Goal: Information Seeking & Learning: Understand process/instructions

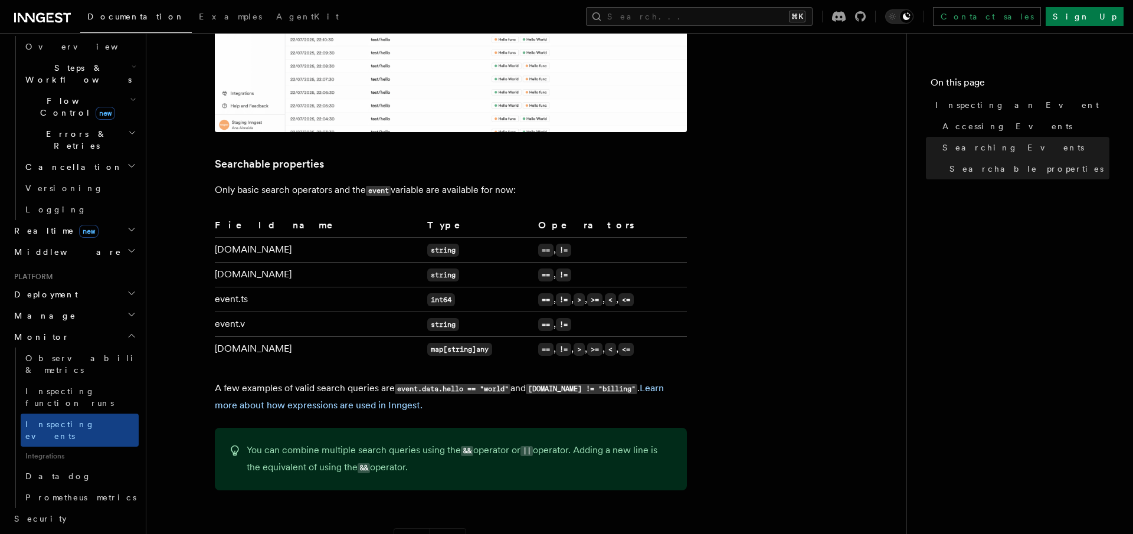
scroll to position [833, 0]
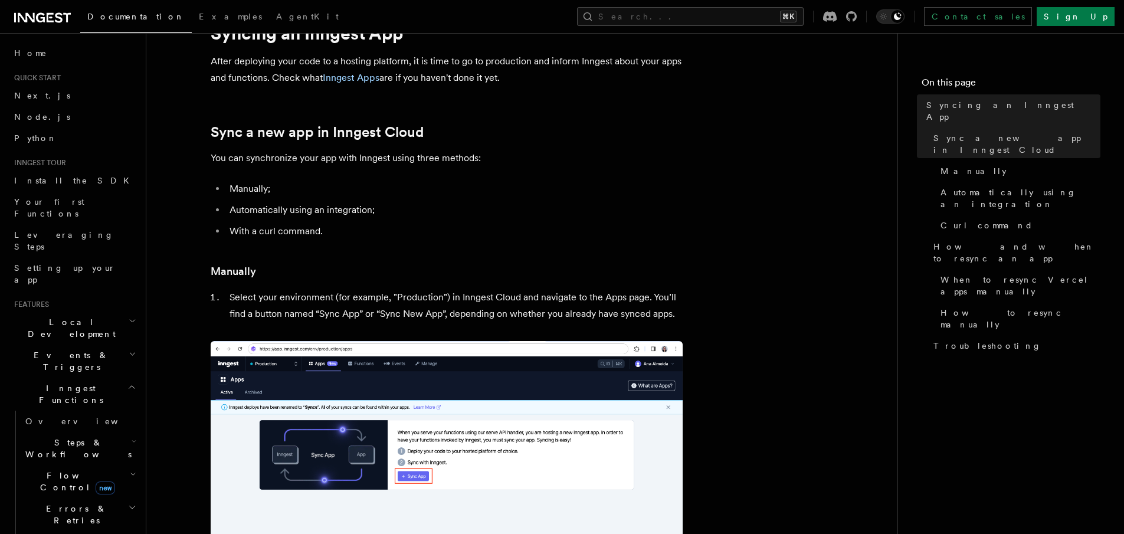
scroll to position [58, 0]
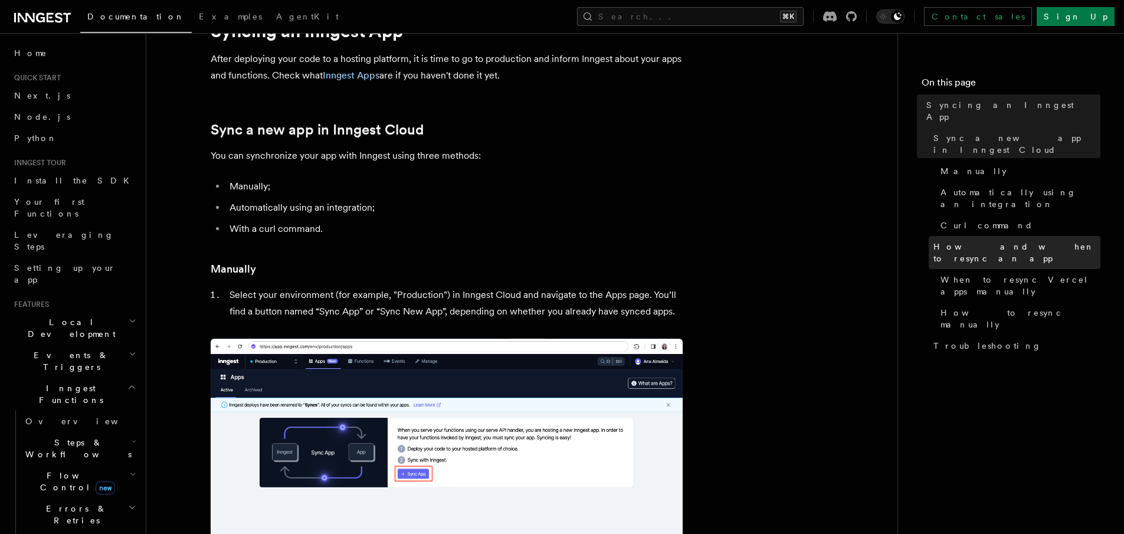
click at [1014, 241] on span "How and when to resync an app" at bounding box center [1017, 253] width 167 height 24
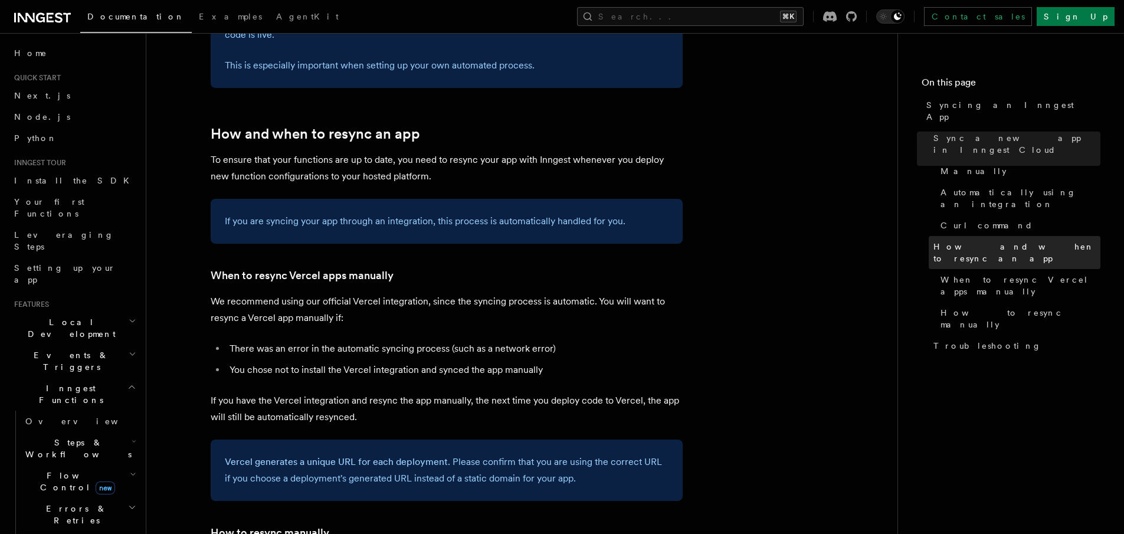
scroll to position [2042, 0]
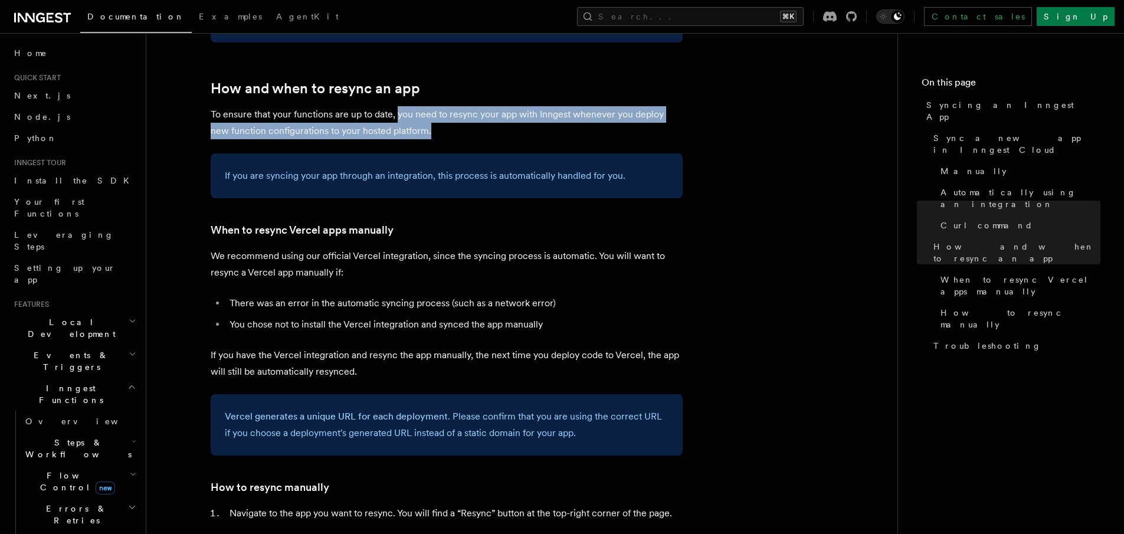
drag, startPoint x: 397, startPoint y: 87, endPoint x: 469, endPoint y: 107, distance: 75.5
click at [469, 107] on p "To ensure that your functions are up to date, you need to resync your app with …" at bounding box center [447, 122] width 472 height 33
click at [292, 111] on p "To ensure that your functions are up to date, you need to resync your app with …" at bounding box center [447, 122] width 472 height 33
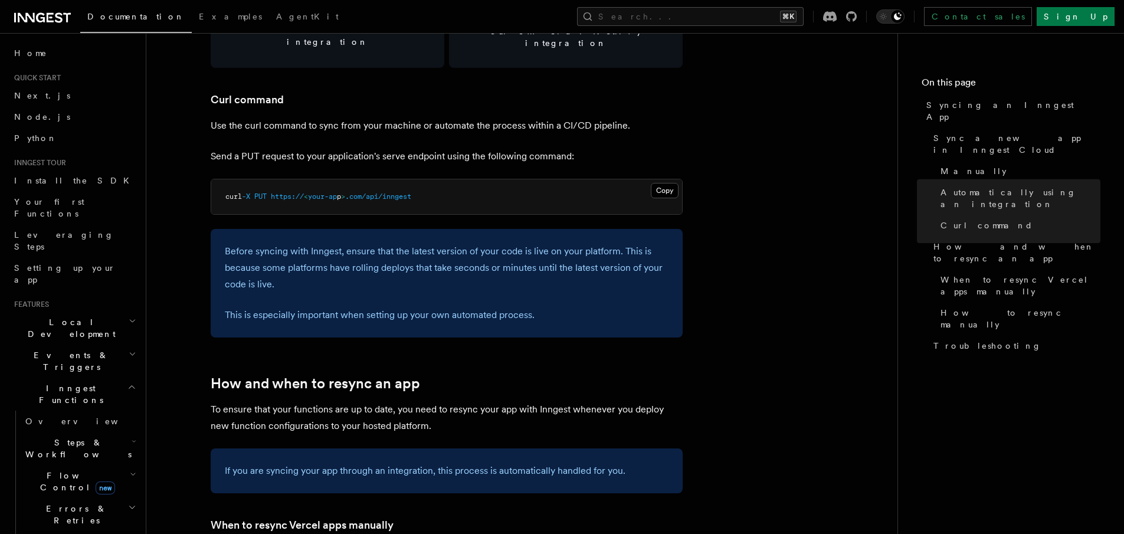
scroll to position [1744, 0]
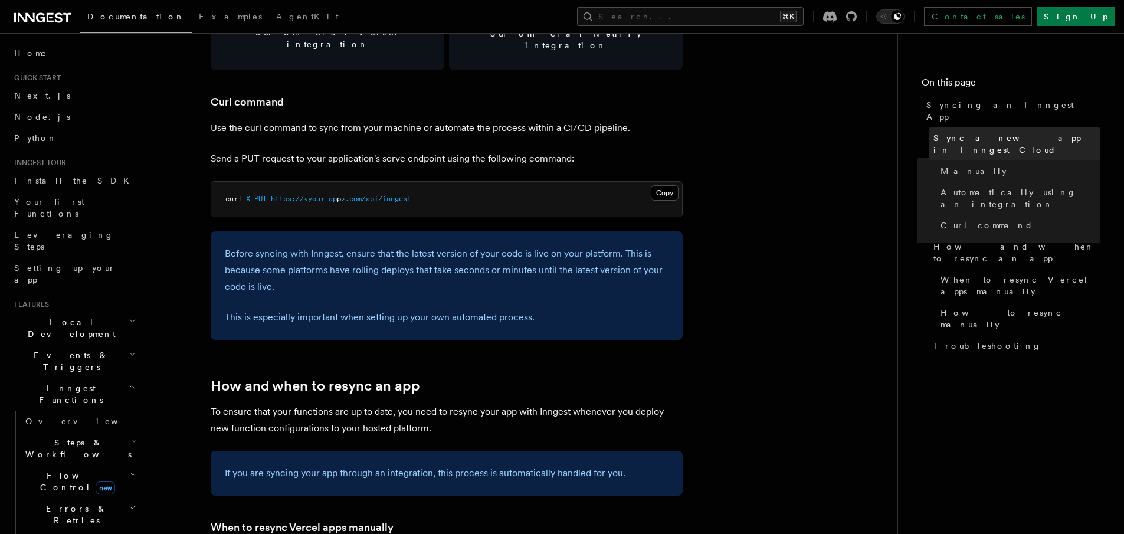
click at [1007, 132] on span "Sync a new app in Inngest Cloud" at bounding box center [1017, 144] width 167 height 24
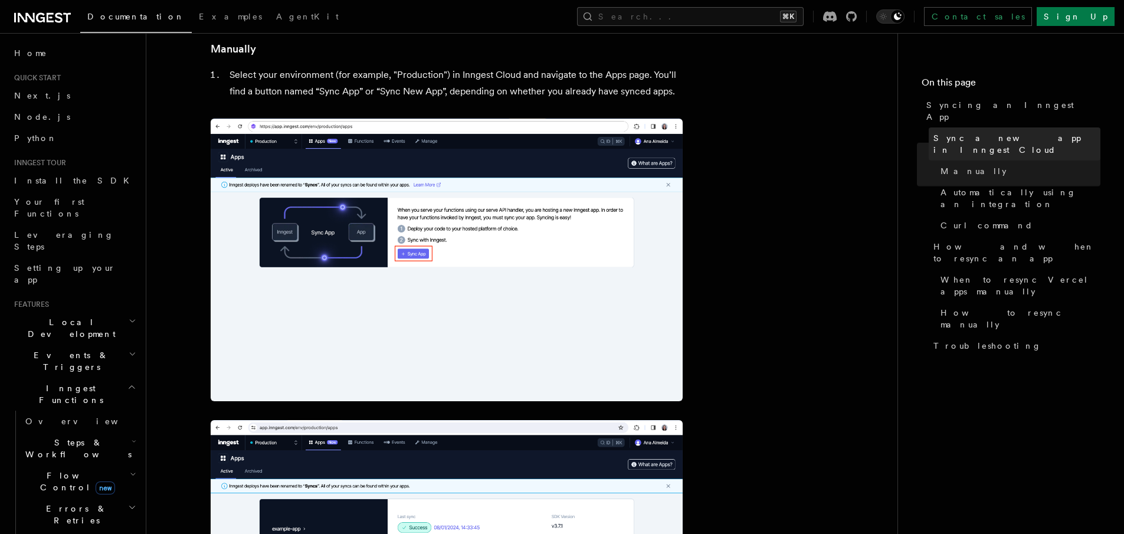
scroll to position [123, 0]
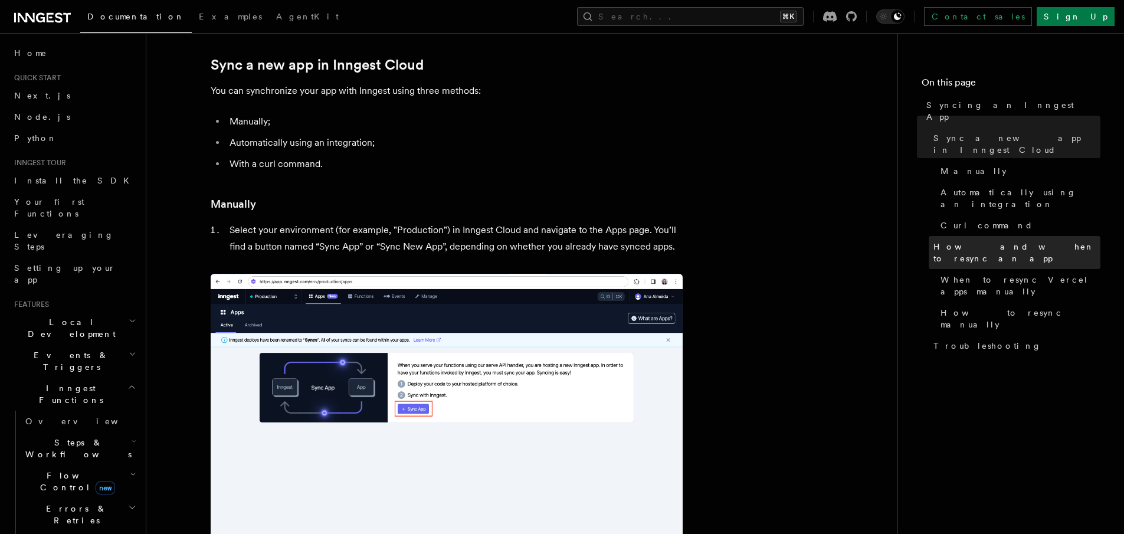
click at [978, 241] on span "How and when to resync an app" at bounding box center [1017, 253] width 167 height 24
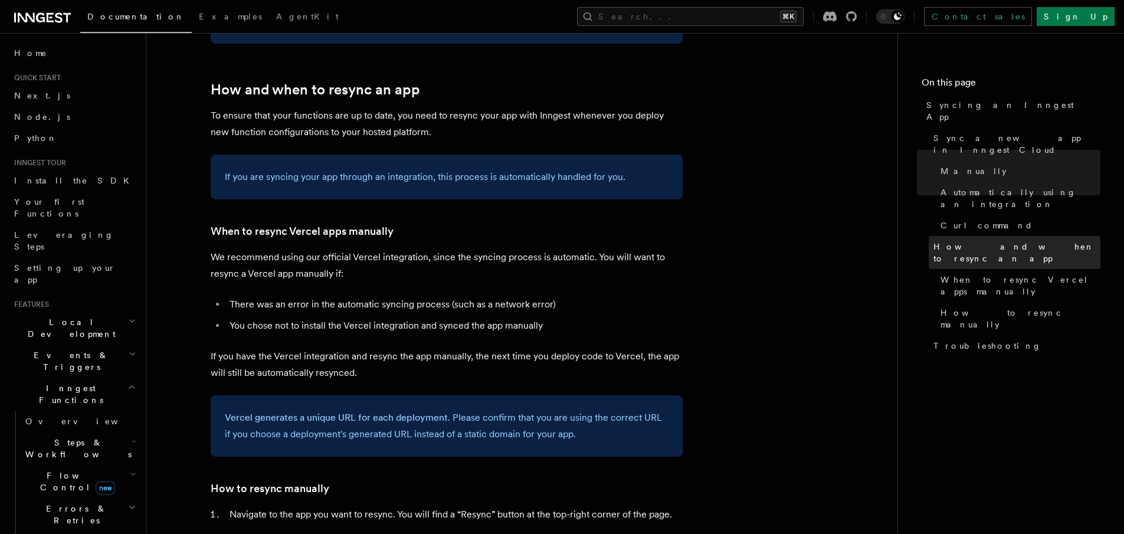
scroll to position [2042, 0]
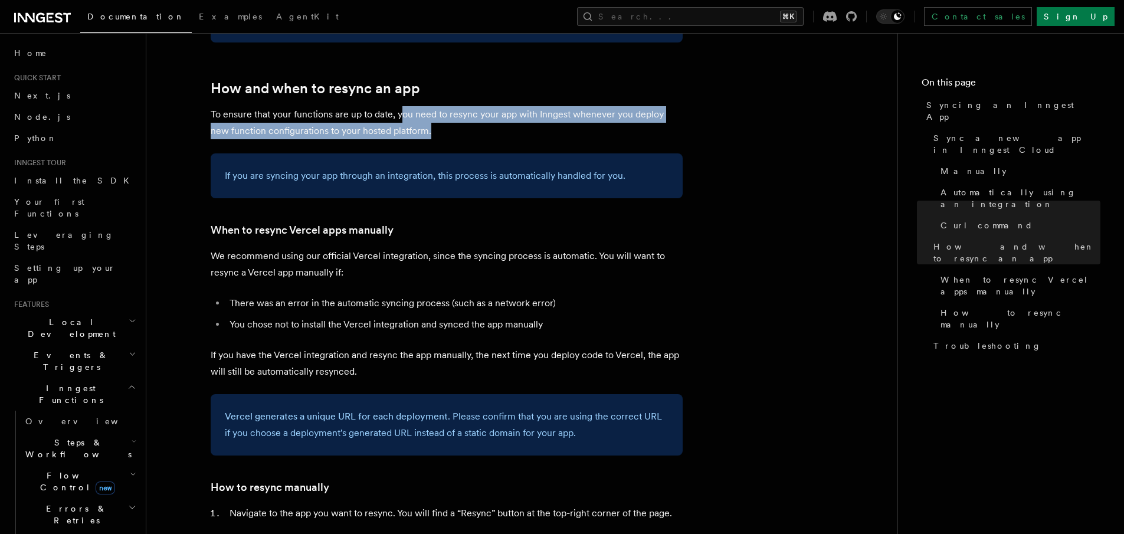
drag, startPoint x: 402, startPoint y: 93, endPoint x: 492, endPoint y: 106, distance: 91.1
click at [492, 106] on p "To ensure that your functions are up to date, you need to resync your app with …" at bounding box center [447, 122] width 472 height 33
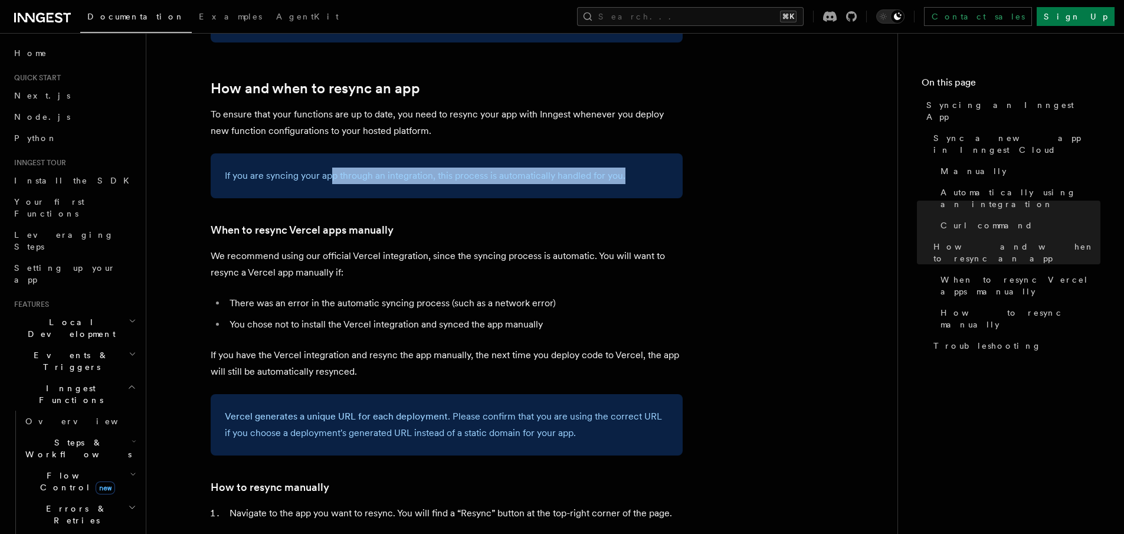
drag, startPoint x: 333, startPoint y: 149, endPoint x: 437, endPoint y: 166, distance: 105.8
click at [437, 166] on div "If you are syncing your app through an integration, this process is automatical…" at bounding box center [447, 175] width 472 height 45
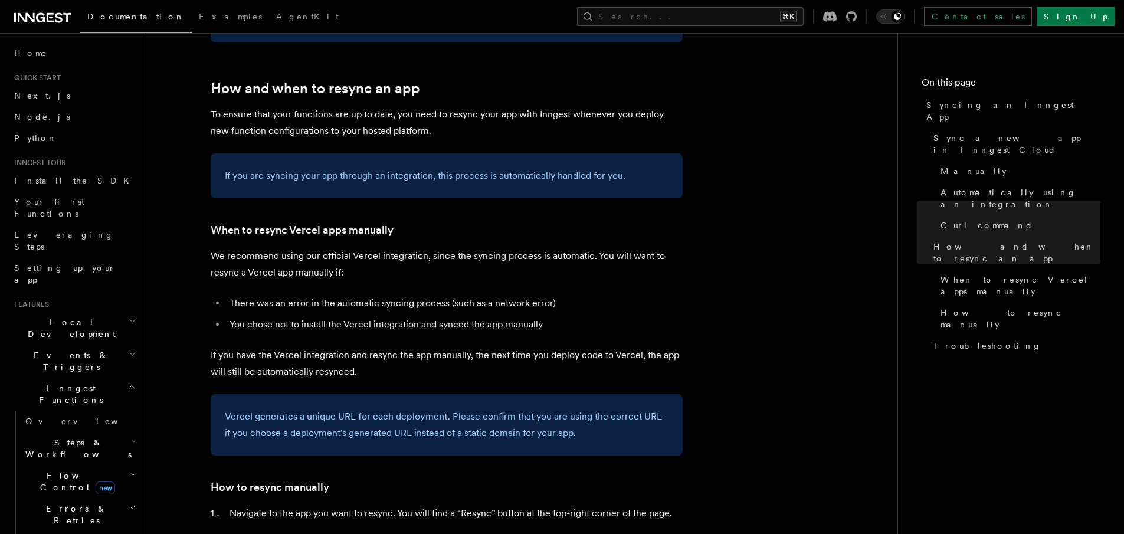
click at [256, 168] on p "If you are syncing your app through an integration, this process is automatical…" at bounding box center [447, 176] width 444 height 17
click at [275, 168] on p "If you are syncing your app through an integration, this process is automatical…" at bounding box center [447, 176] width 444 height 17
